Goal: Task Accomplishment & Management: Use online tool/utility

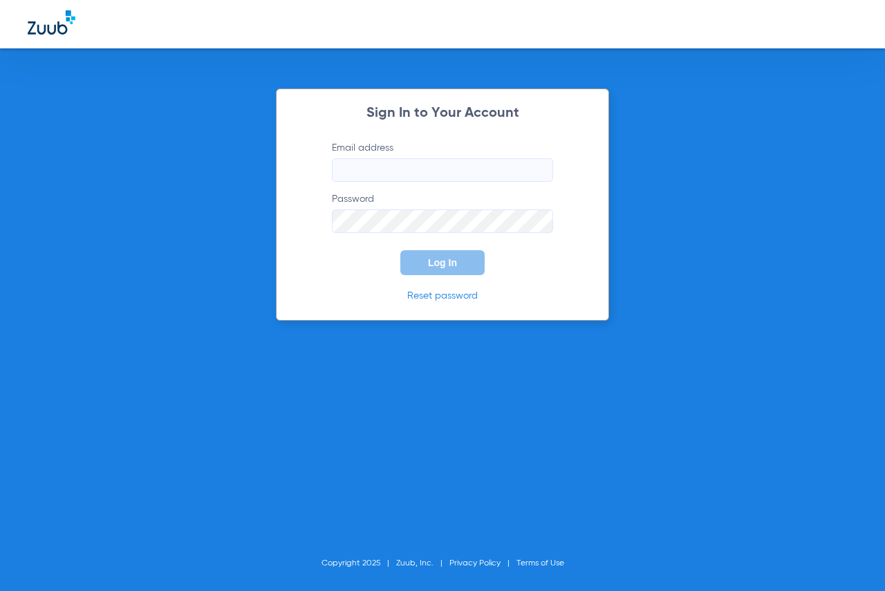
type input "[EMAIL_ADDRESS][DOMAIN_NAME]"
click at [431, 259] on span "Log In" at bounding box center [442, 262] width 29 height 11
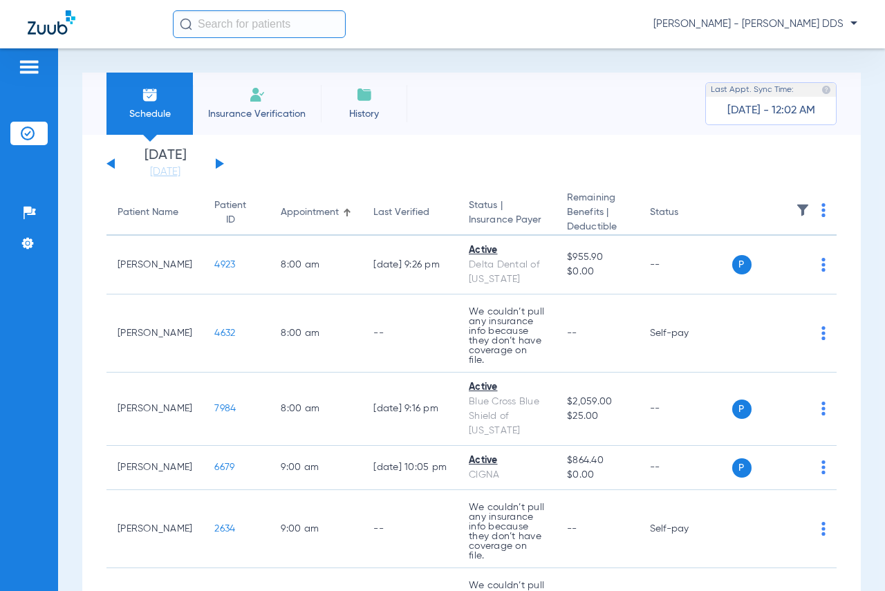
click at [243, 107] on span "Insurance Verification" at bounding box center [256, 114] width 107 height 14
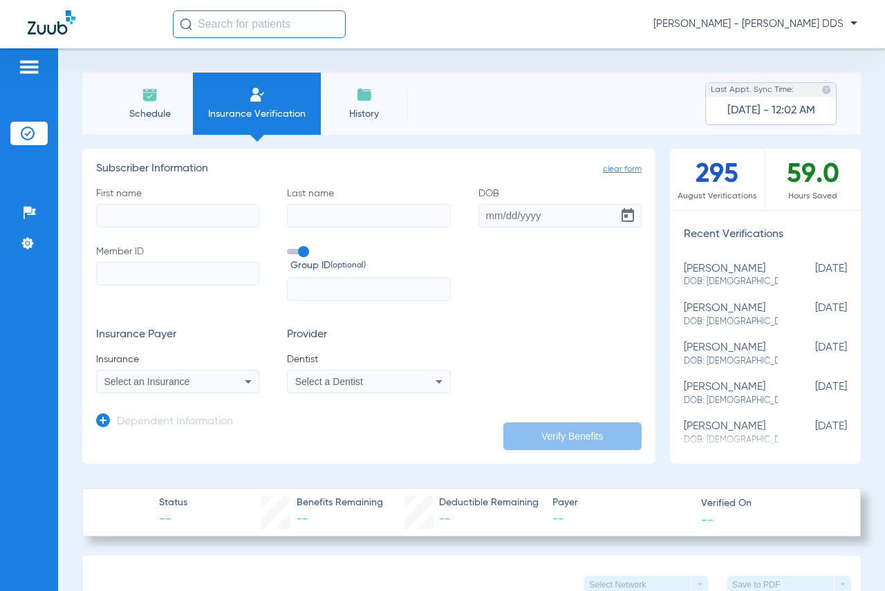
click at [156, 109] on span "Schedule" at bounding box center [150, 114] width 66 height 14
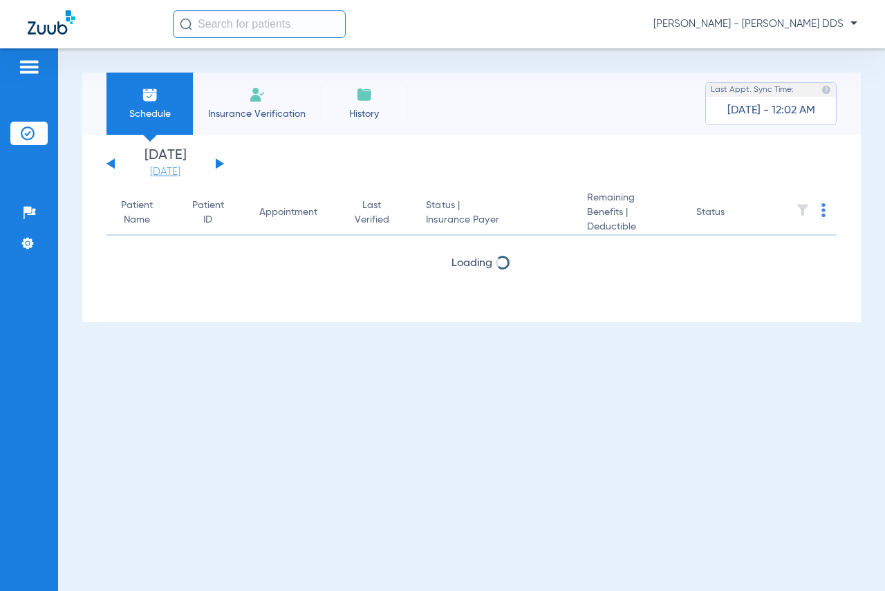
click at [175, 176] on link "[DATE]" at bounding box center [165, 172] width 83 height 14
